Goal: Task Accomplishment & Management: Use online tool/utility

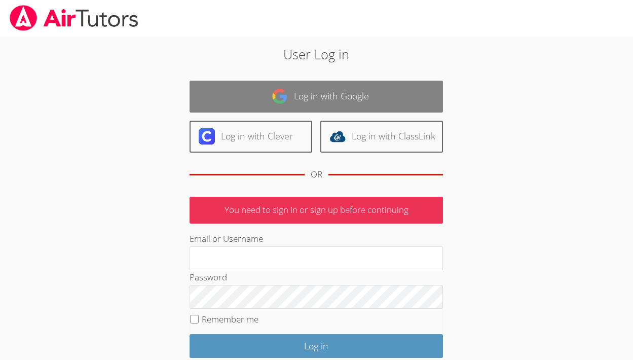
click at [296, 110] on link "Log in with Google" at bounding box center [317, 97] width 254 height 32
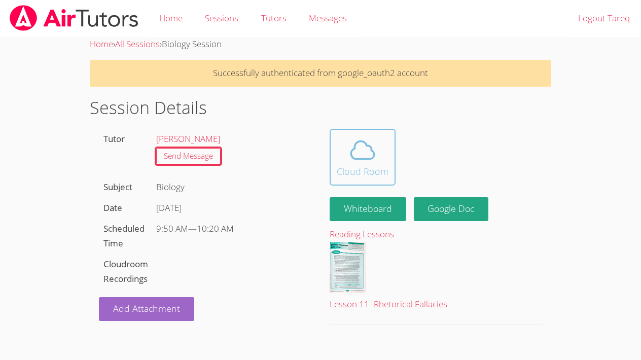
click at [379, 155] on span at bounding box center [363, 150] width 52 height 28
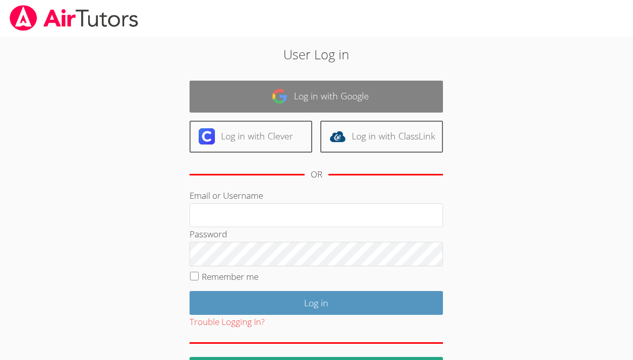
click at [347, 96] on link "Log in with Google" at bounding box center [317, 97] width 254 height 32
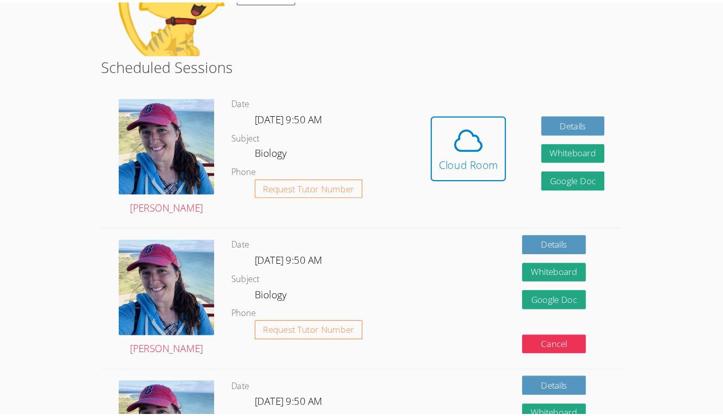
scroll to position [213, 0]
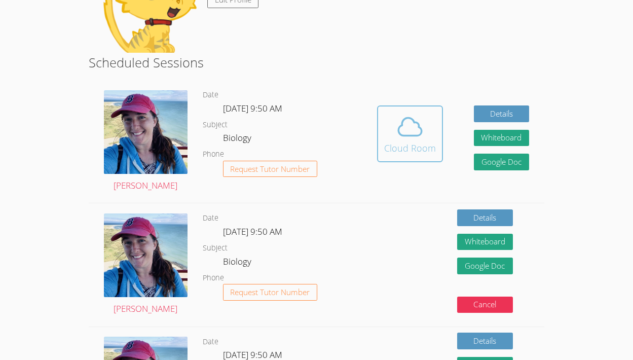
click at [413, 136] on icon at bounding box center [410, 127] width 28 height 28
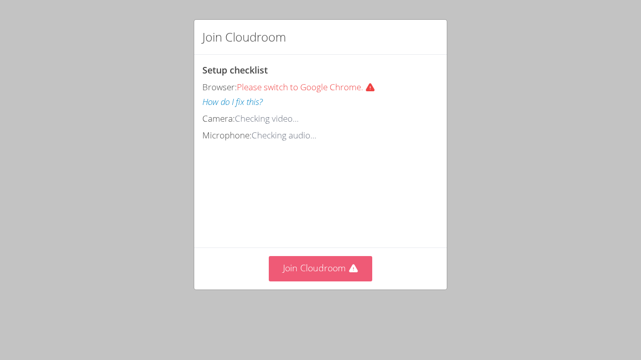
click at [322, 271] on button "Join Cloudroom" at bounding box center [321, 268] width 104 height 25
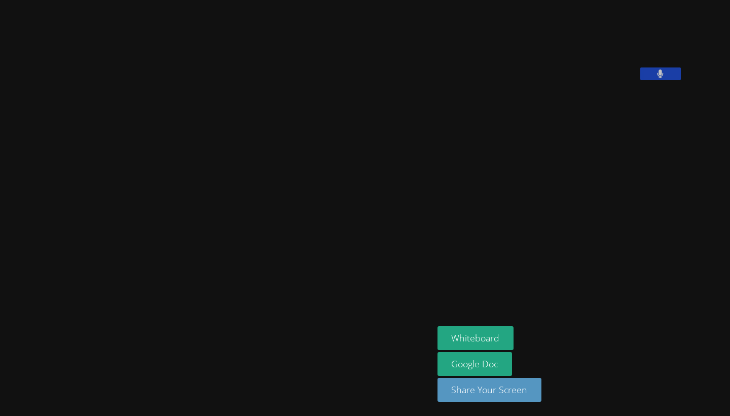
click at [535, 175] on aside "[PERSON_NAME] Whiteboard Google Doc Share Your Screen" at bounding box center [561, 208] width 254 height 416
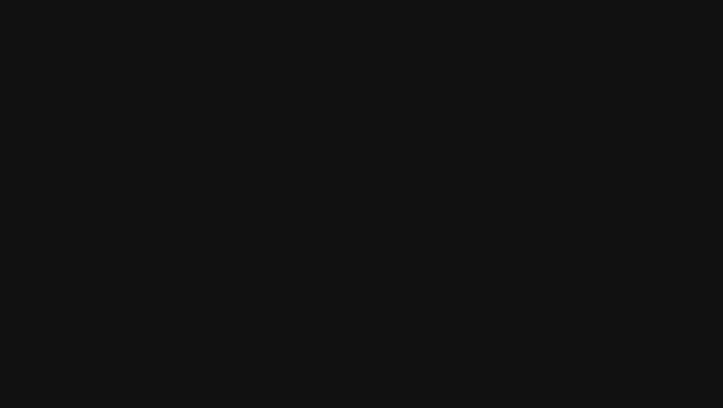
click at [138, 117] on video at bounding box center [214, 183] width 152 height 236
click at [138, 120] on video at bounding box center [214, 183] width 152 height 236
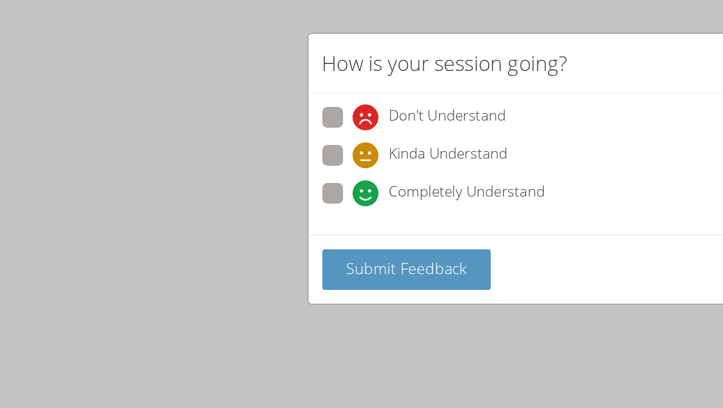
click at [261, 121] on span at bounding box center [261, 121] width 0 height 0
click at [261, 110] on input "Completely Understand" at bounding box center [265, 111] width 9 height 9
radio input "true"
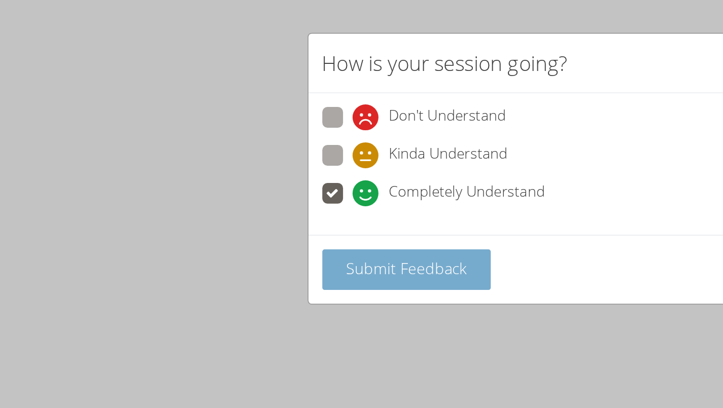
click at [257, 154] on span "Submit Feedback" at bounding box center [292, 158] width 71 height 12
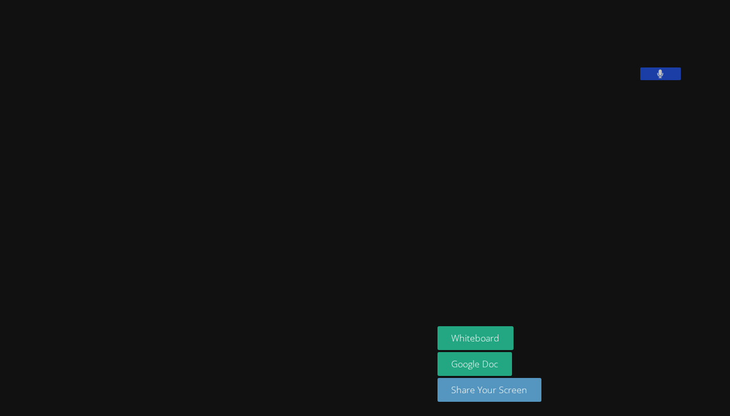
click at [590, 35] on video at bounding box center [514, 42] width 152 height 76
click at [293, 154] on video at bounding box center [216, 187] width 152 height 239
